Goal: Task Accomplishment & Management: Manage account settings

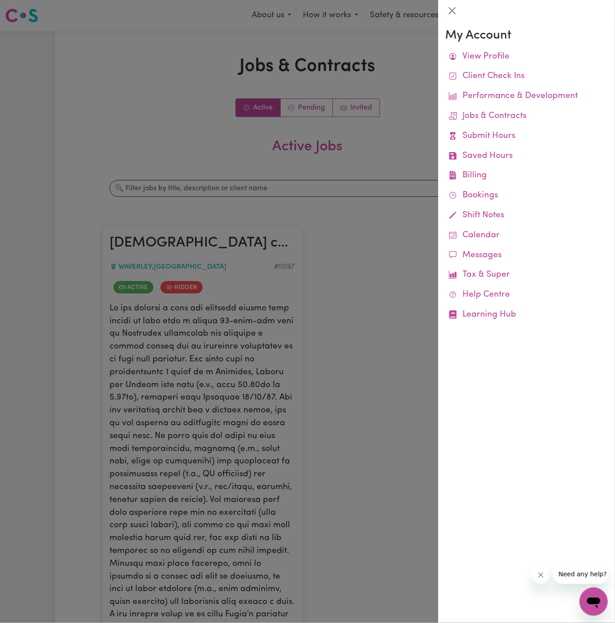
click at [412, 59] on div at bounding box center [307, 311] width 615 height 623
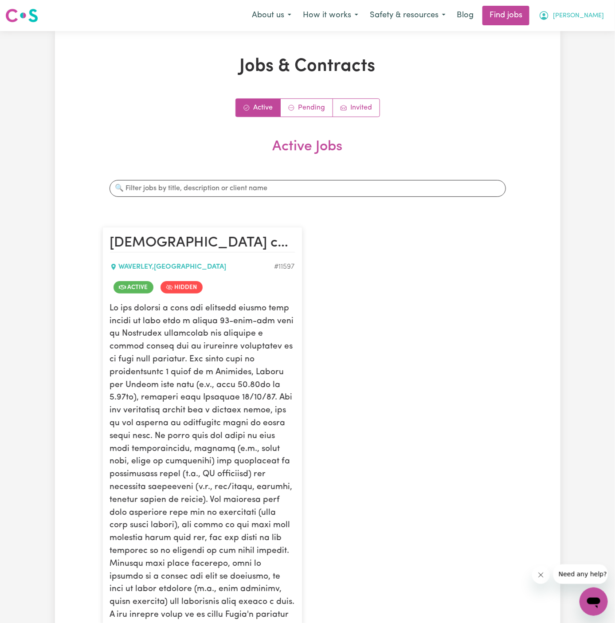
click at [596, 16] on span "Daniela" at bounding box center [578, 16] width 51 height 10
click at [587, 66] on link "Logout" at bounding box center [574, 67] width 70 height 17
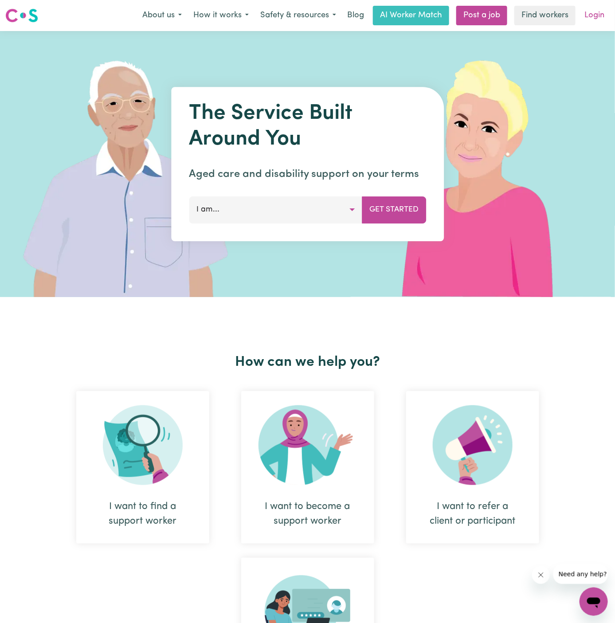
click at [590, 17] on link "Login" at bounding box center [594, 16] width 31 height 20
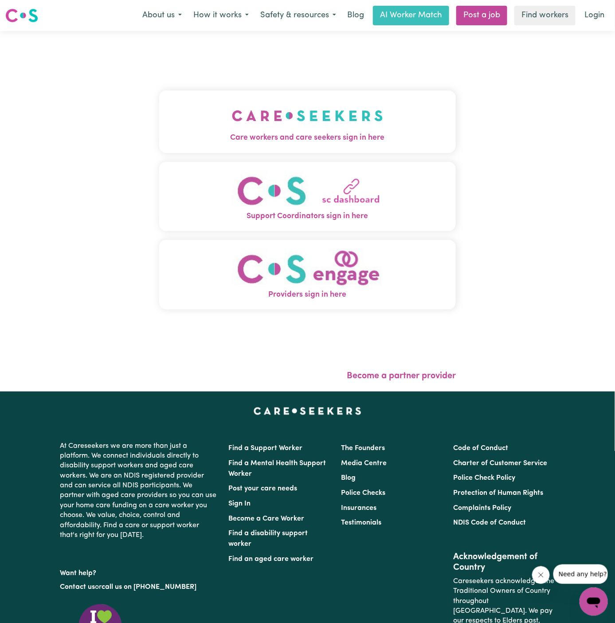
click at [331, 98] on button "Care workers and care seekers sign in here" at bounding box center [307, 121] width 297 height 62
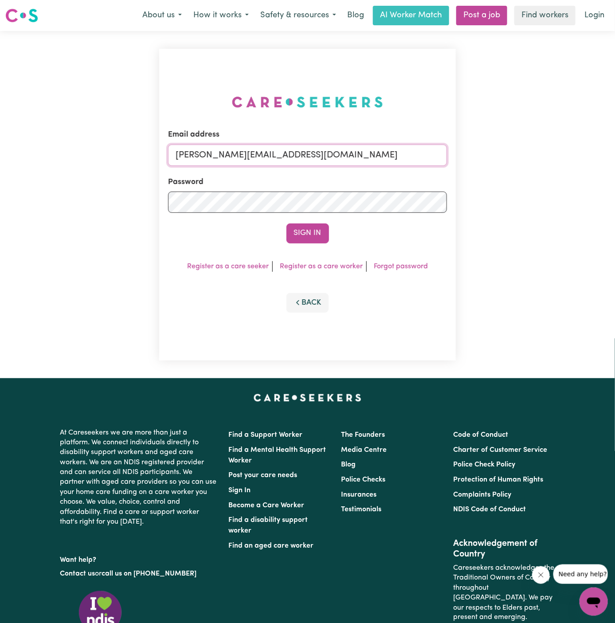
click at [259, 159] on input "dyan@careseekers.com.au" at bounding box center [307, 155] width 279 height 21
drag, startPoint x: 219, startPoint y: 152, endPoint x: 555, endPoint y: 175, distance: 335.9
click at [555, 175] on div "Email address superuser~ClientLeumeahALC@careseekers.com.au Password Sign In Re…" at bounding box center [307, 204] width 615 height 347
type input "superuser~DarylRichardsonLifeful@careseekers.com.au"
click at [309, 227] on button "Sign In" at bounding box center [307, 233] width 43 height 20
